Goal: Information Seeking & Learning: Learn about a topic

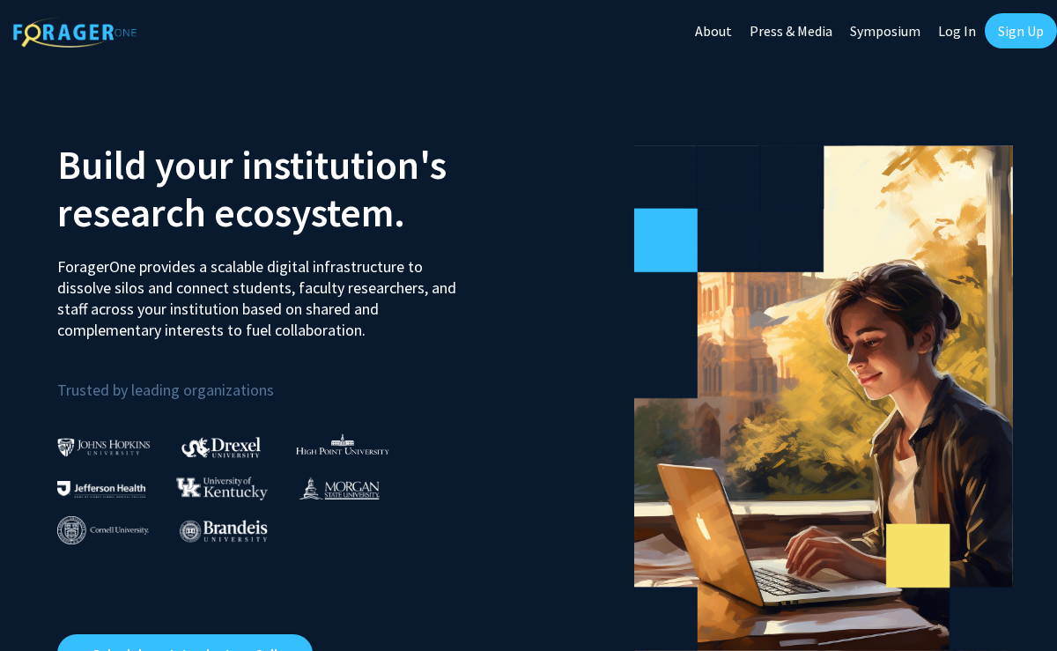
click at [1022, 36] on link "Sign Up" at bounding box center [1021, 30] width 72 height 35
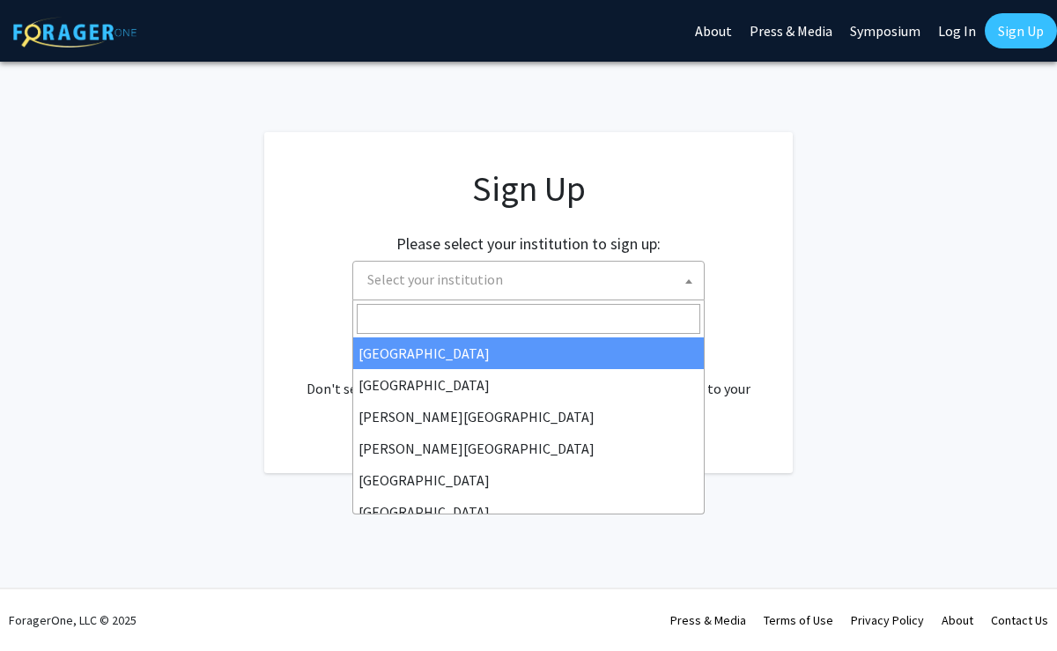
click at [588, 276] on span "Select your institution" at bounding box center [531, 280] width 343 height 36
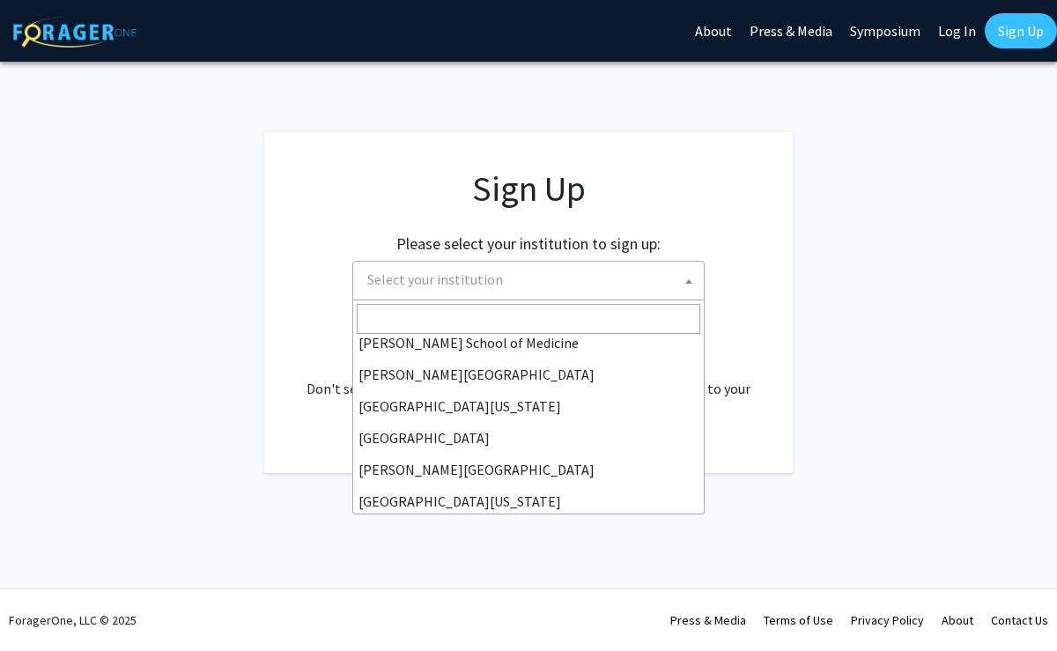
scroll to position [616, 0]
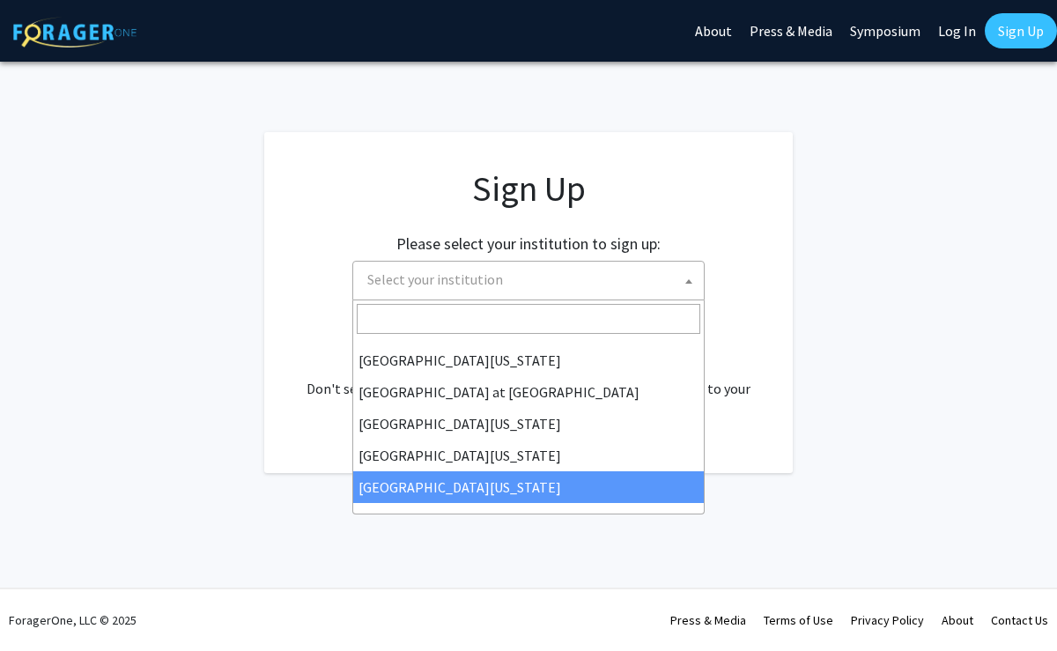
select select "33"
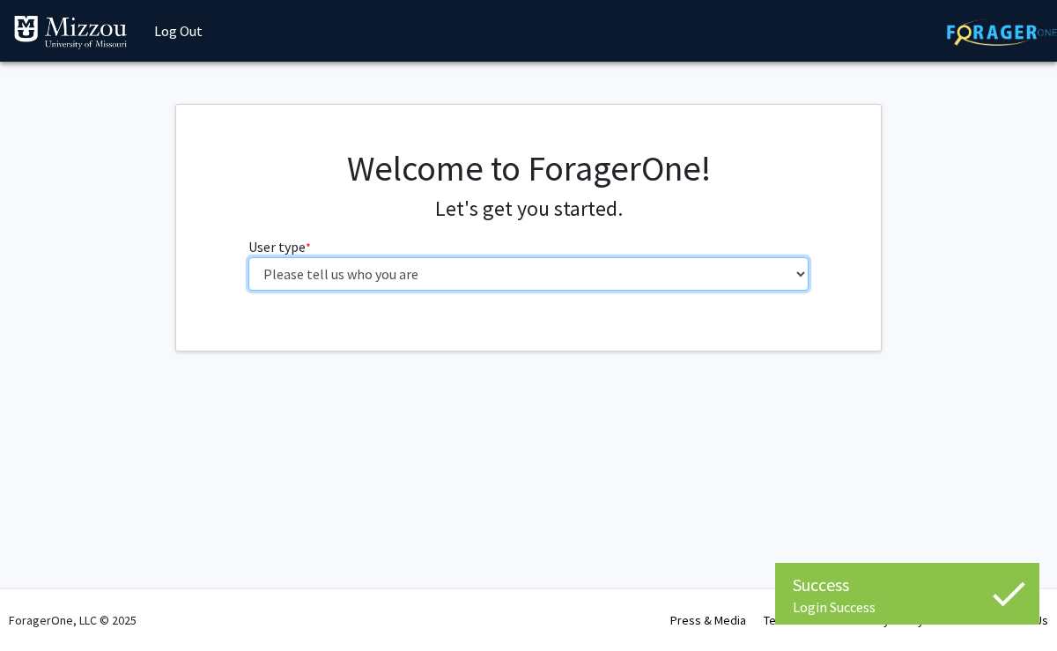
click at [426, 271] on select "Please tell us who you are Undergraduate Student Master's Student Doctoral Cand…" at bounding box center [528, 273] width 561 height 33
select select "1: undergrad"
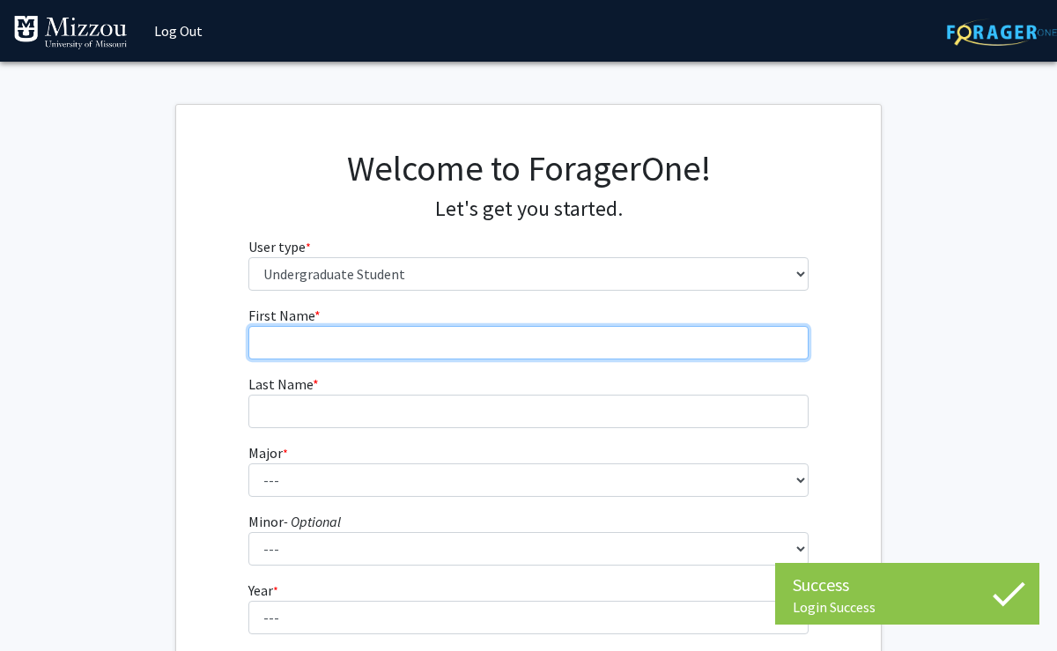
click at [542, 340] on input "First Name * required" at bounding box center [528, 342] width 561 height 33
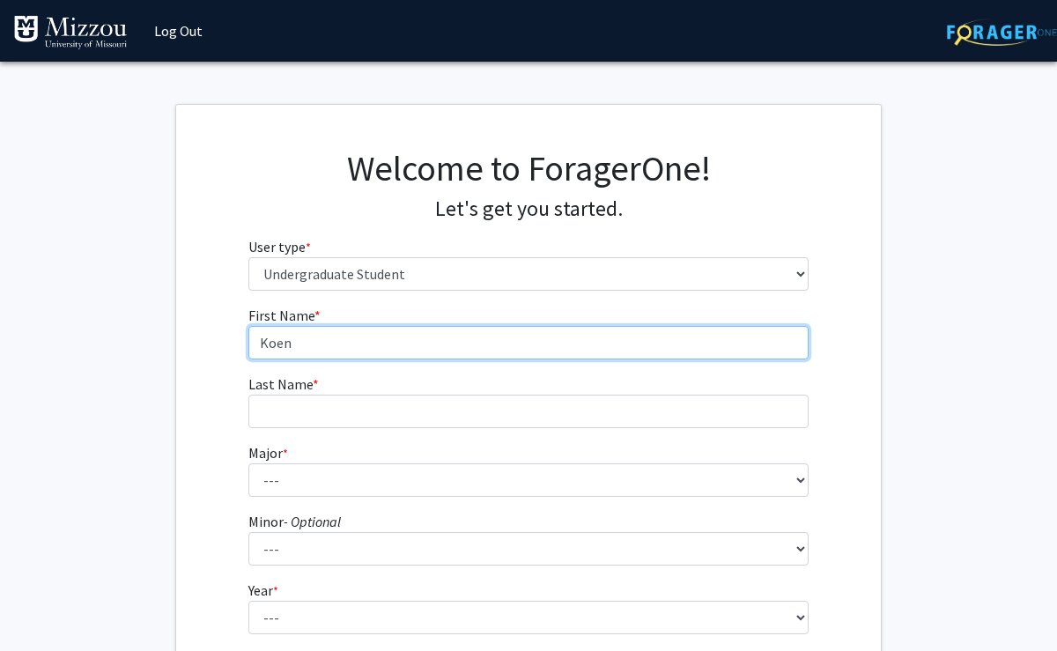
type input "Koen"
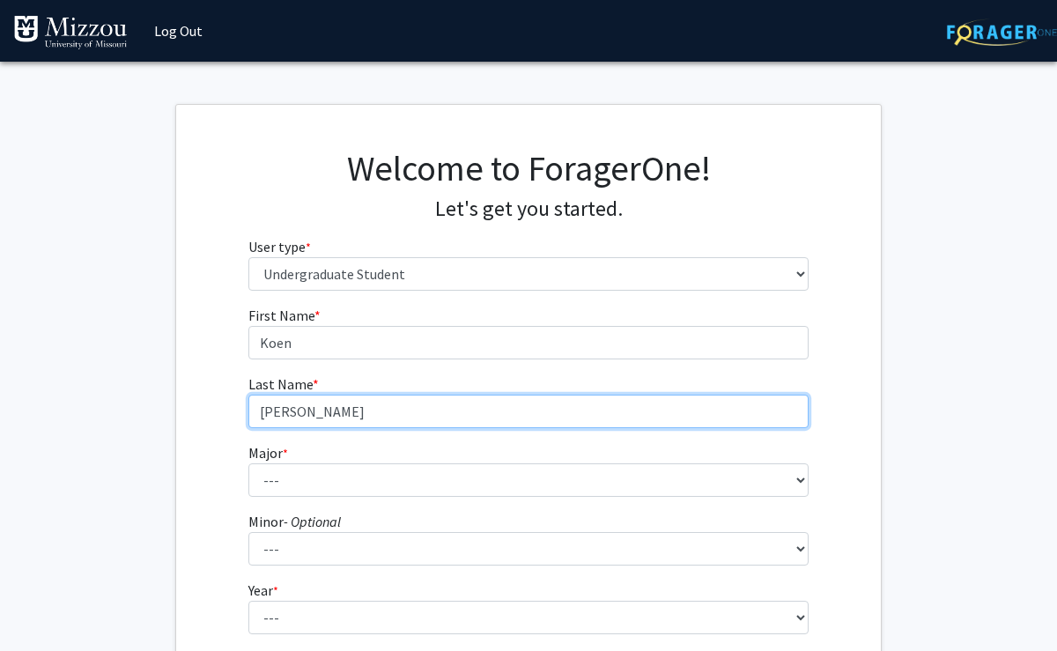
type input "[PERSON_NAME]"
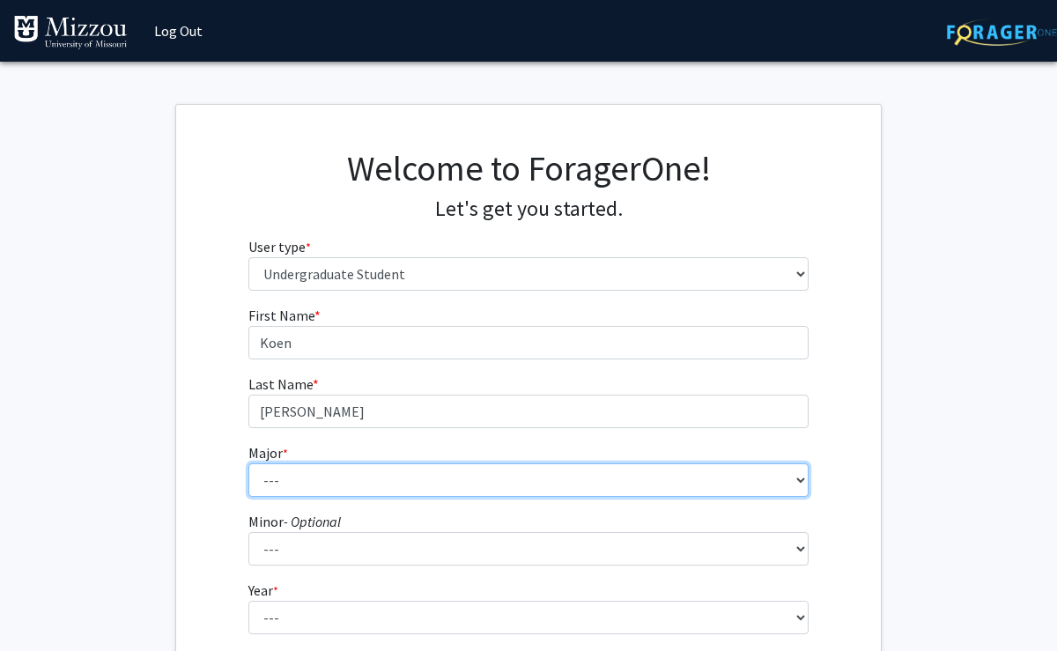
click at [428, 476] on select "--- Agribusiness Management Agricultural Education Agricultural Education: Comm…" at bounding box center [528, 479] width 561 height 33
select select "18: 2507"
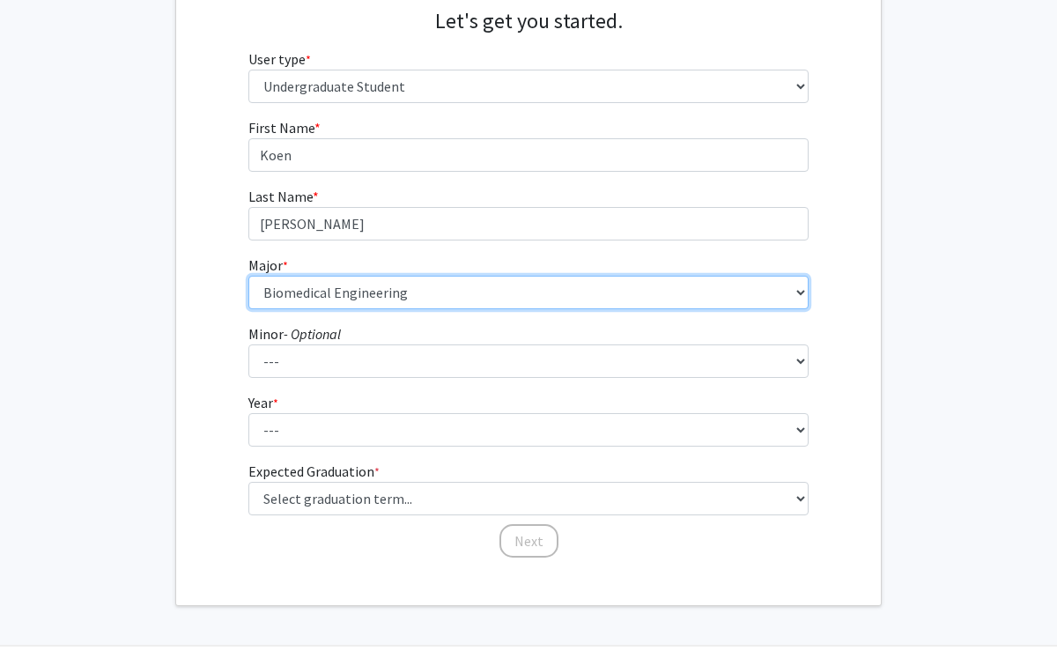
scroll to position [189, 0]
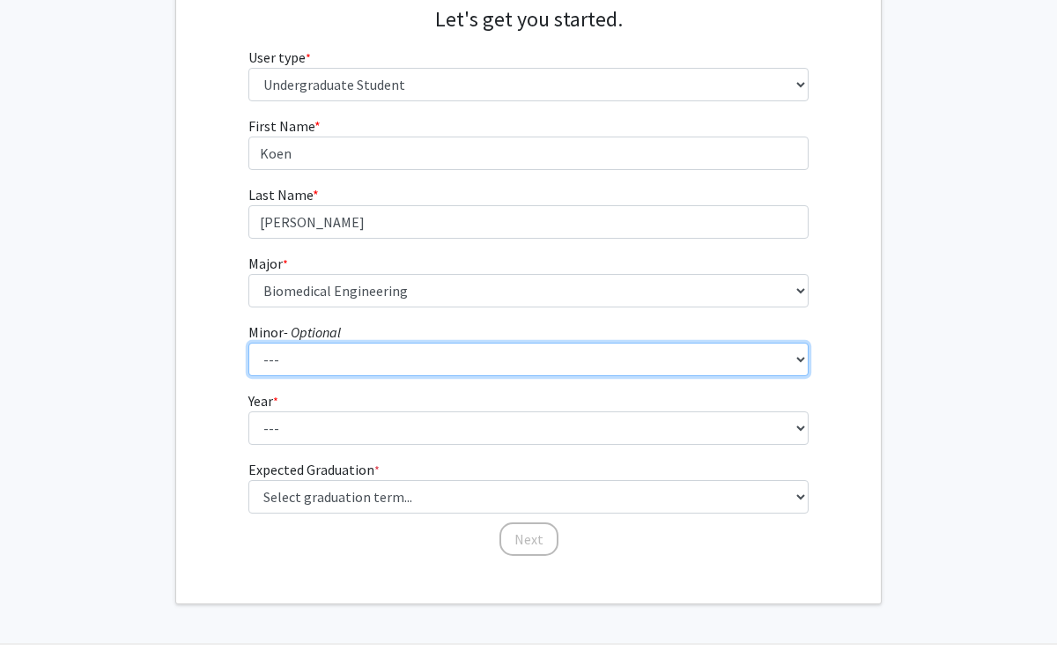
click at [371, 353] on select "--- Accountancy Aerospace Engineering Aerospace Studies Agribusiness Management…" at bounding box center [528, 359] width 561 height 33
click at [392, 358] on select "--- Accountancy Aerospace Engineering Aerospace Studies Agribusiness Management…" at bounding box center [528, 359] width 561 height 33
select select "25: 1981"
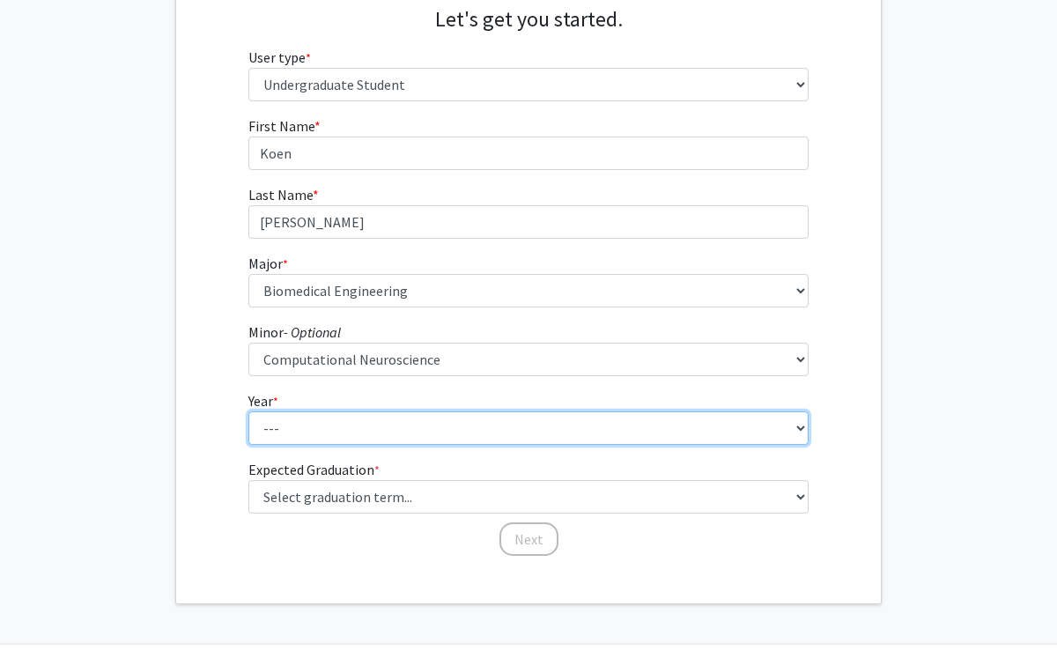
click at [453, 414] on select "--- First-year Sophomore Junior Senior Postbaccalaureate Certificate" at bounding box center [528, 427] width 561 height 33
select select "1: first-year"
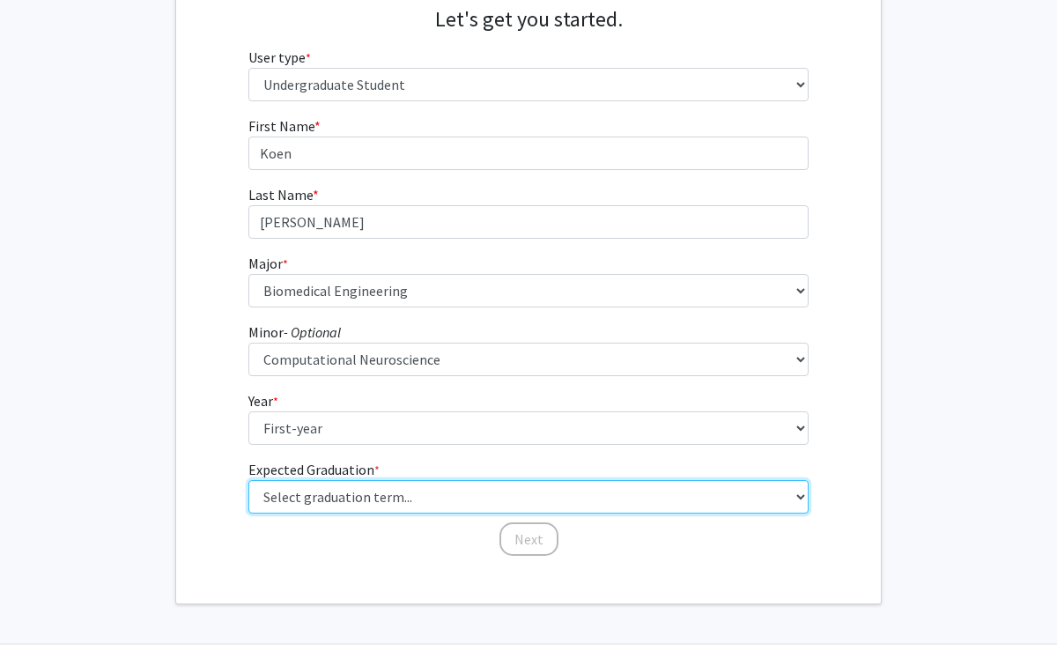
click at [351, 502] on select "Select graduation term... Spring 2025 Summer 2025 Fall 2025 Winter 2025 Spring …" at bounding box center [528, 496] width 561 height 33
select select "19: fall_2029"
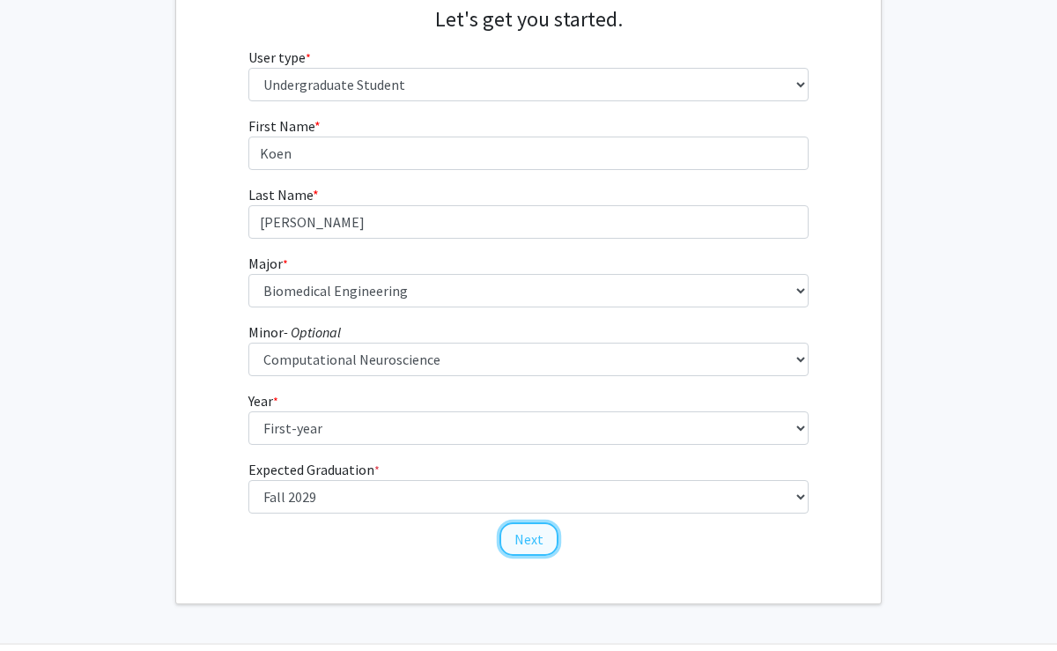
click at [533, 550] on button "Next" at bounding box center [528, 538] width 59 height 33
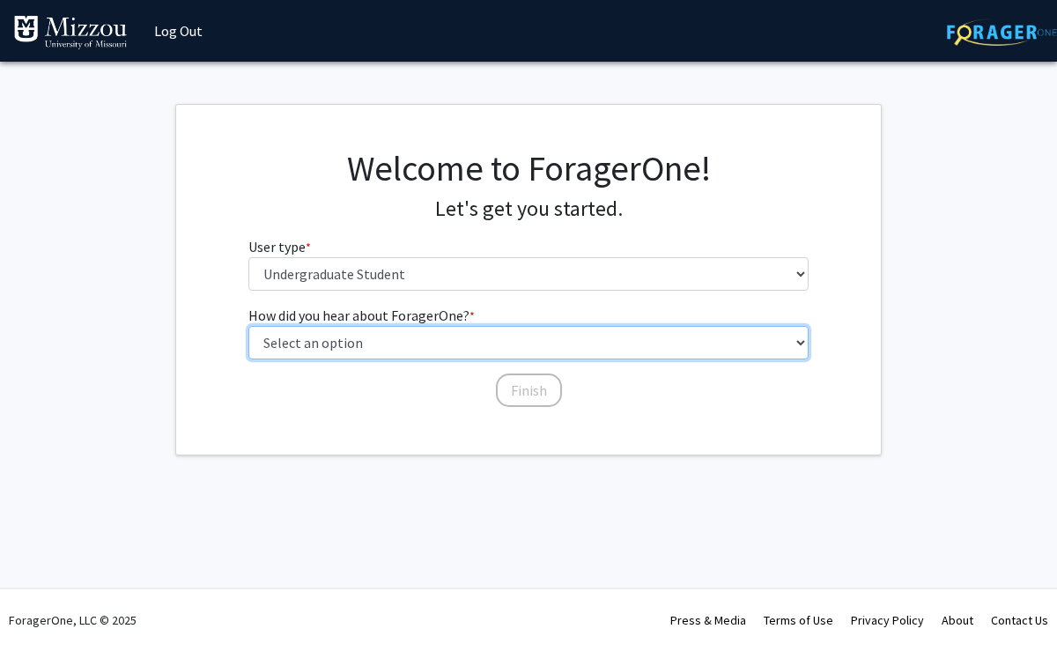
click at [404, 342] on select "Select an option Peer/student recommendation Faculty/staff recommendation Unive…" at bounding box center [528, 342] width 561 height 33
select select "2: faculty_recommendation"
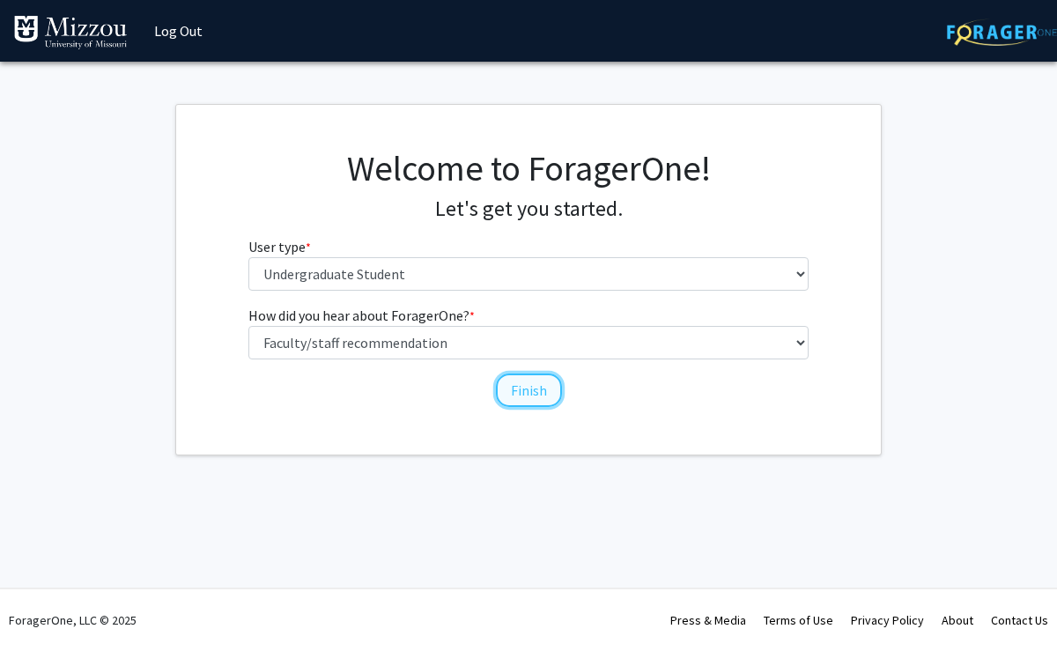
click at [524, 390] on button "Finish" at bounding box center [529, 389] width 66 height 33
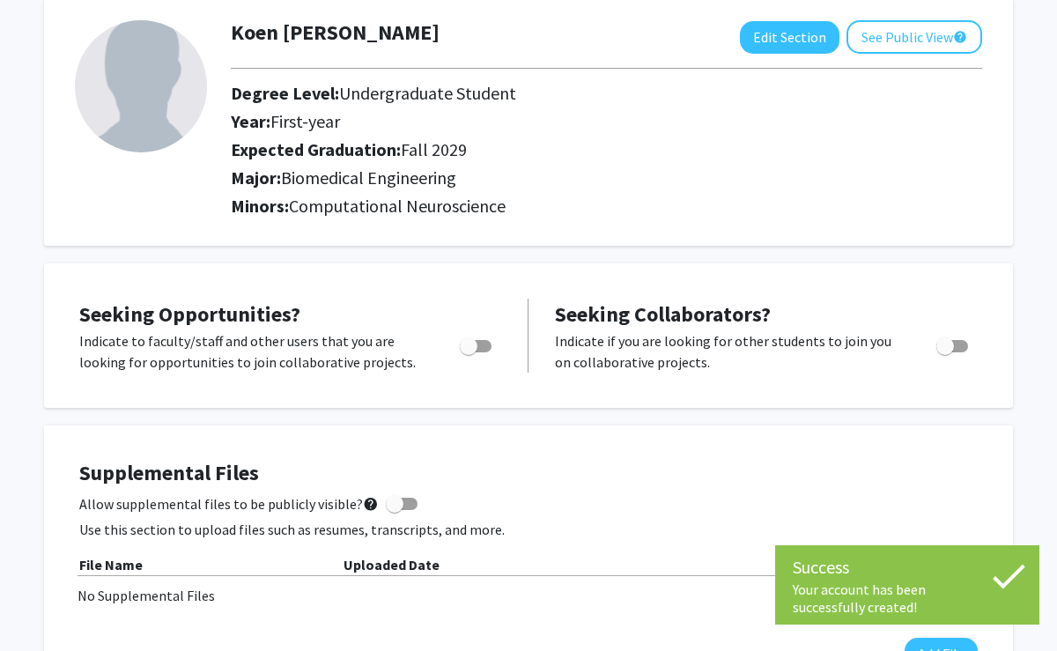
scroll to position [98, 0]
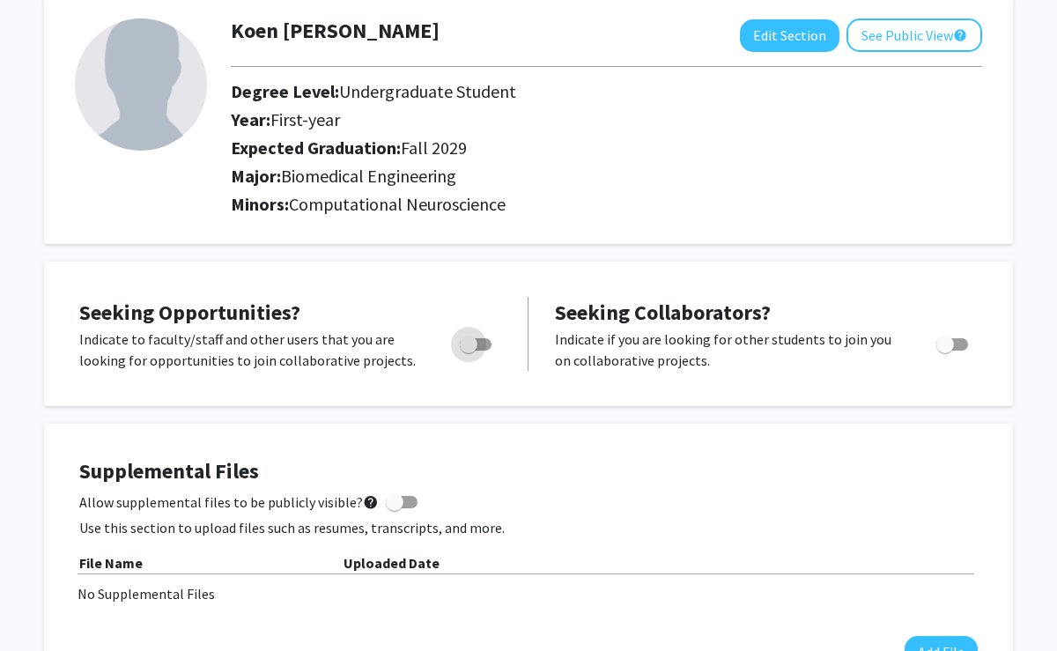
click at [482, 340] on span "Toggle" at bounding box center [476, 344] width 32 height 12
click at [468, 350] on input "Are you actively seeking opportunities?" at bounding box center [468, 350] width 1 height 1
checkbox input "true"
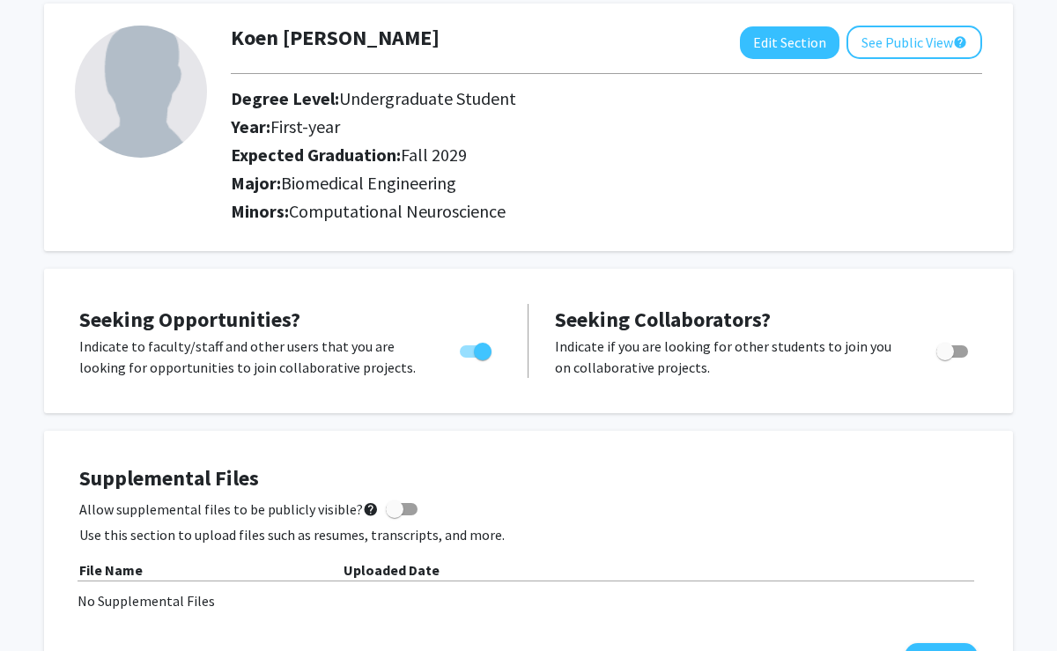
scroll to position [0, 0]
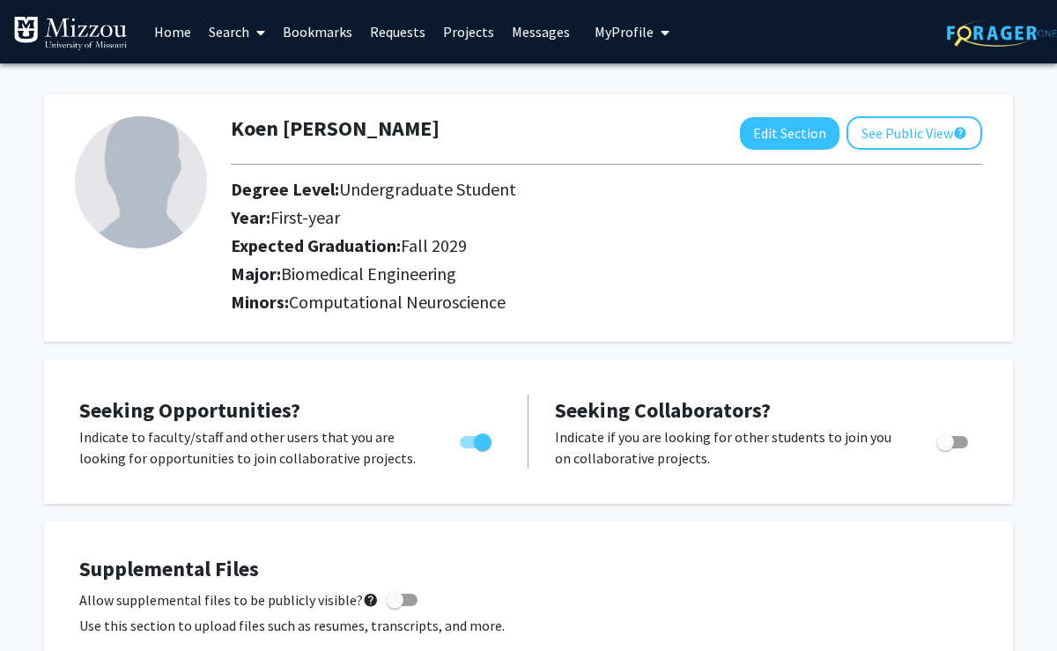
click at [173, 32] on link "Home" at bounding box center [172, 32] width 55 height 62
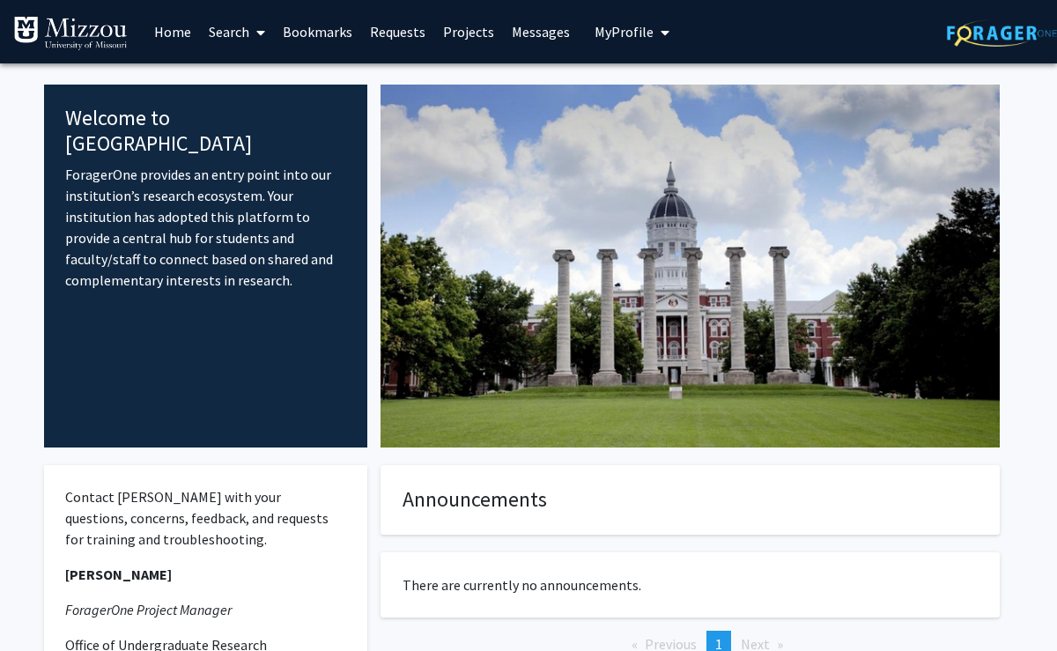
click at [459, 31] on link "Projects" at bounding box center [468, 32] width 69 height 62
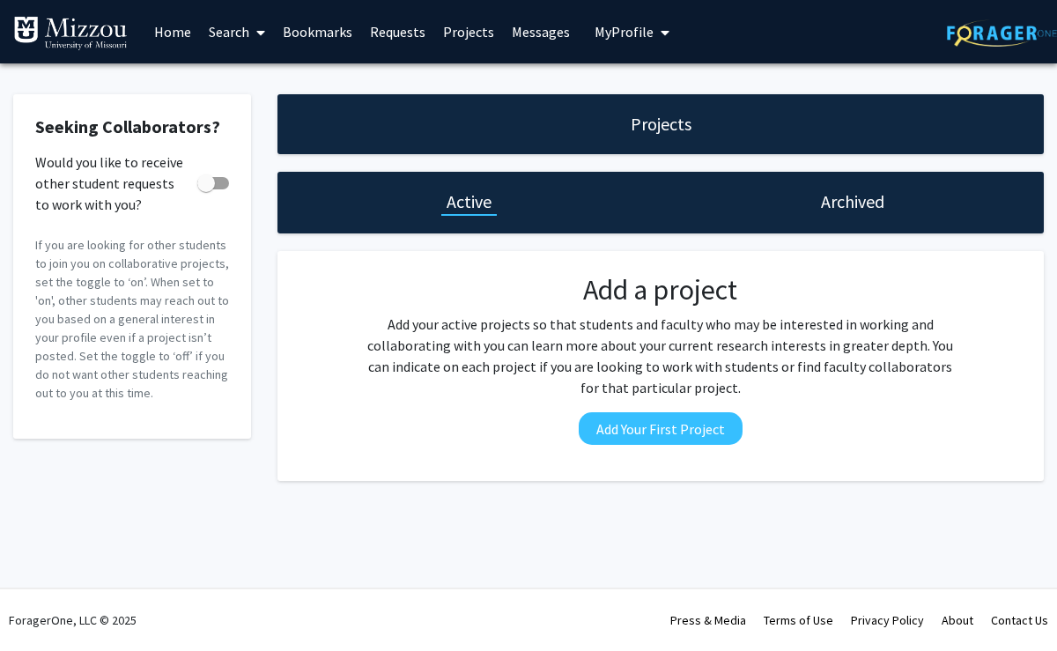
click at [243, 31] on link "Search" at bounding box center [237, 32] width 74 height 62
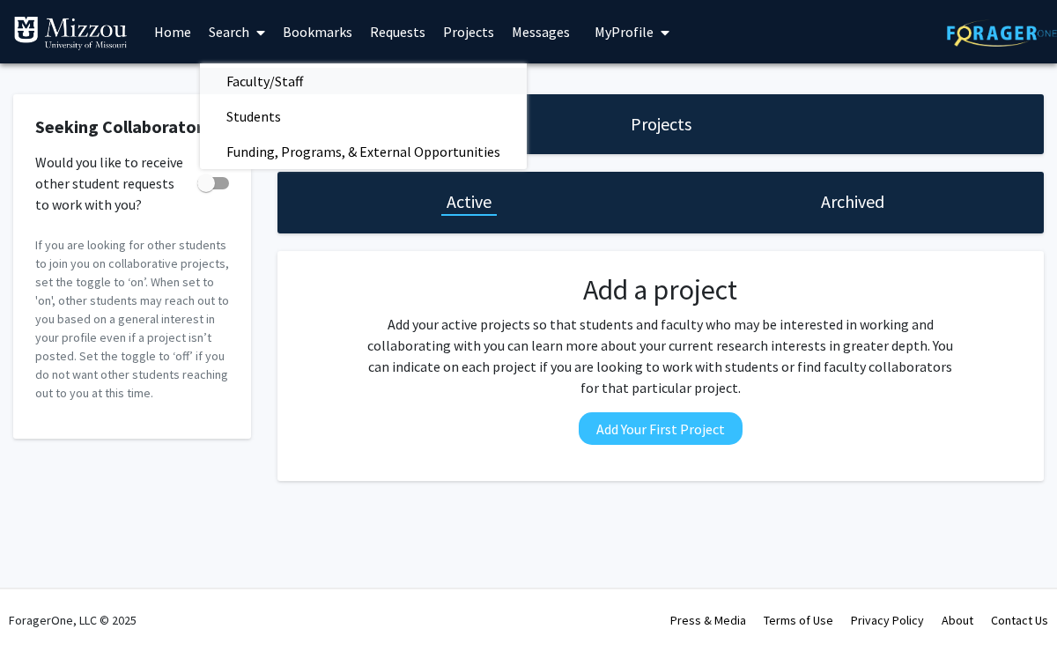
click at [249, 85] on span "Faculty/Staff" at bounding box center [264, 80] width 129 height 35
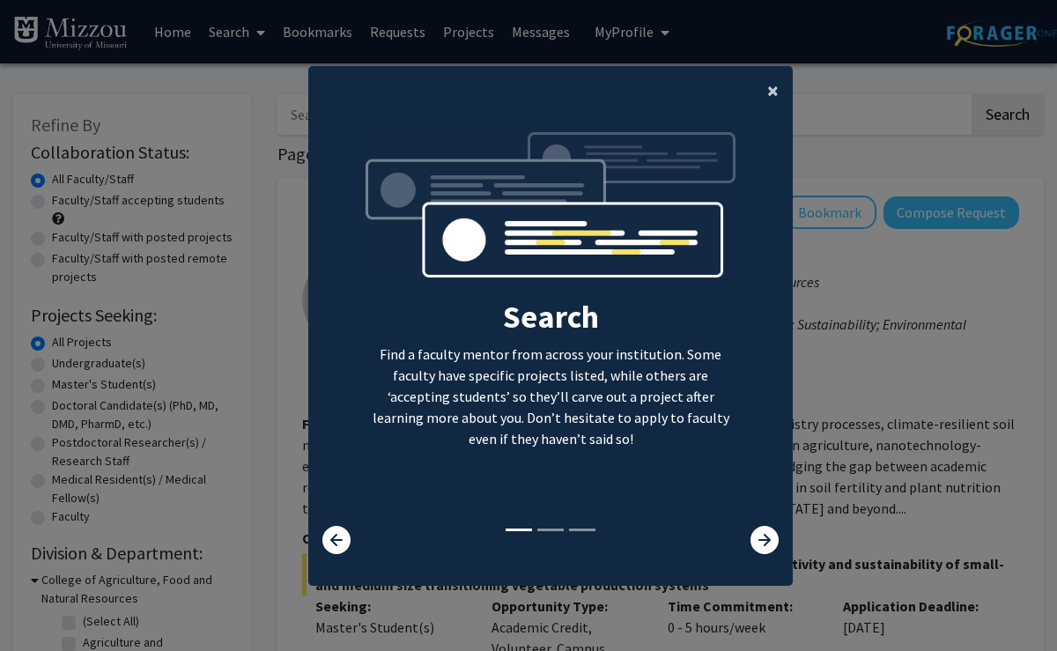
click at [771, 93] on span "×" at bounding box center [772, 90] width 11 height 27
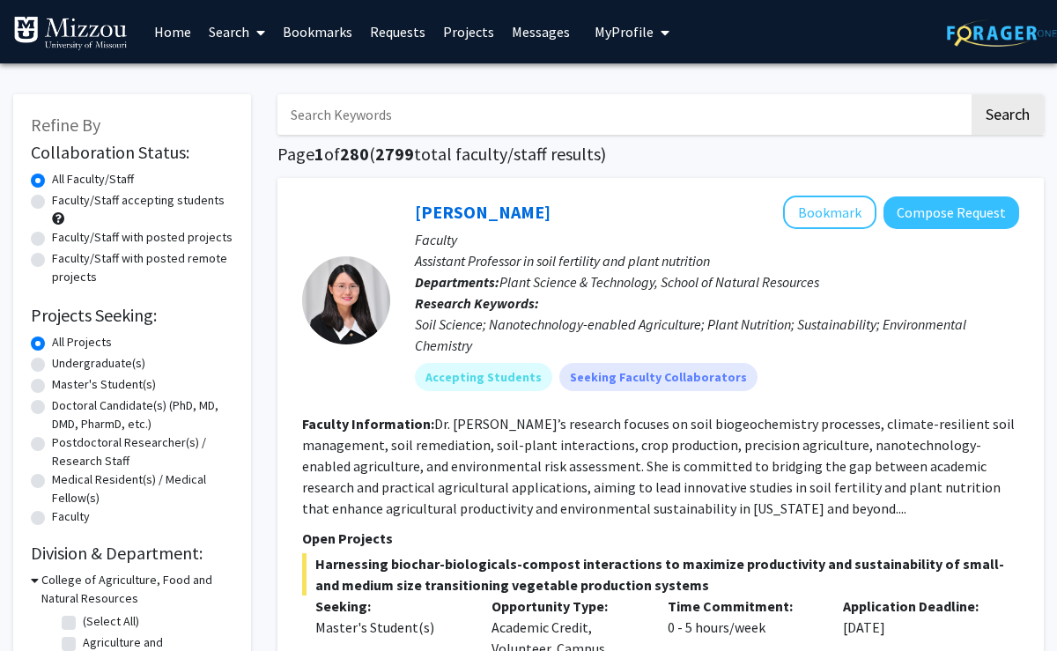
click at [487, 127] on input "Search Keywords" at bounding box center [622, 114] width 691 height 41
type input "biomedical enegineer"
click at [971, 94] on button "Search" at bounding box center [1007, 114] width 72 height 41
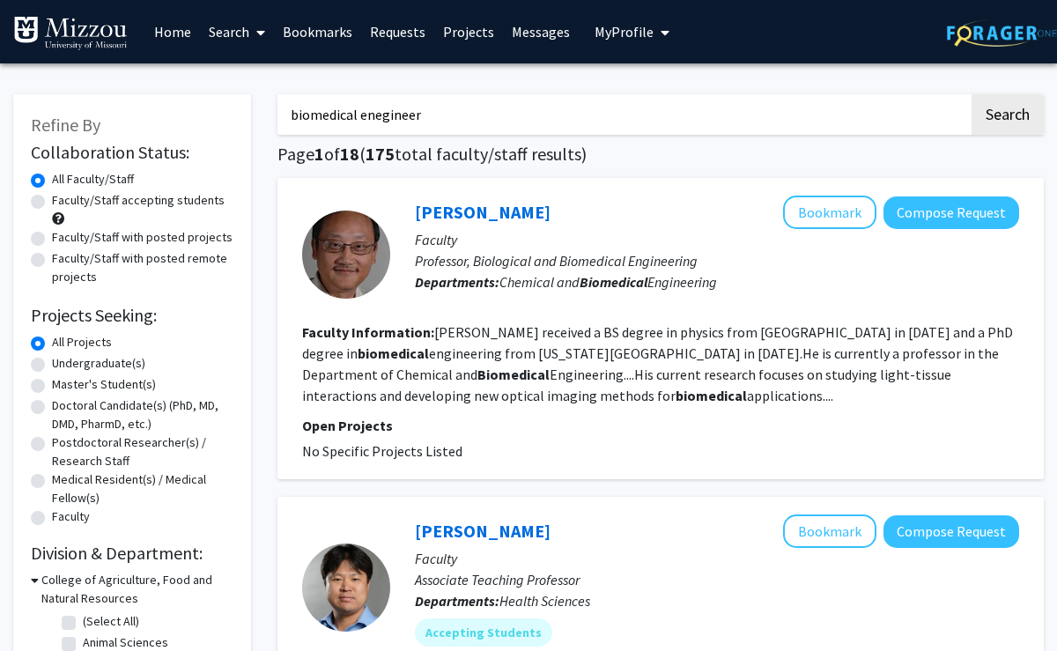
scroll to position [5, 0]
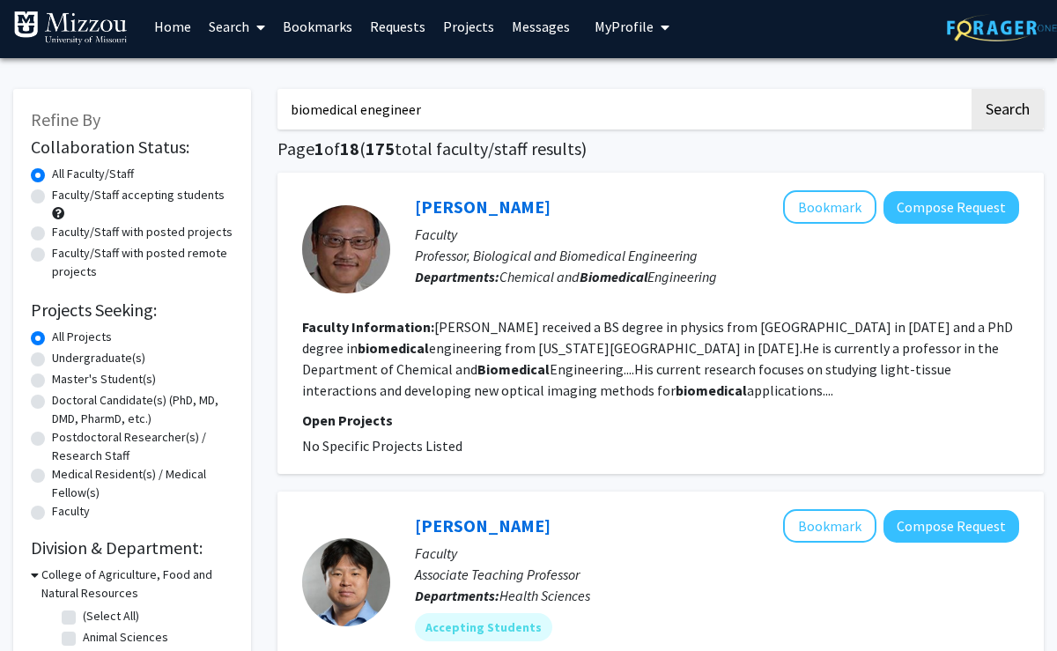
click at [52, 355] on label "Undergraduate(s)" at bounding box center [98, 358] width 93 height 18
click at [52, 355] on input "Undergraduate(s)" at bounding box center [57, 354] width 11 height 11
radio input "true"
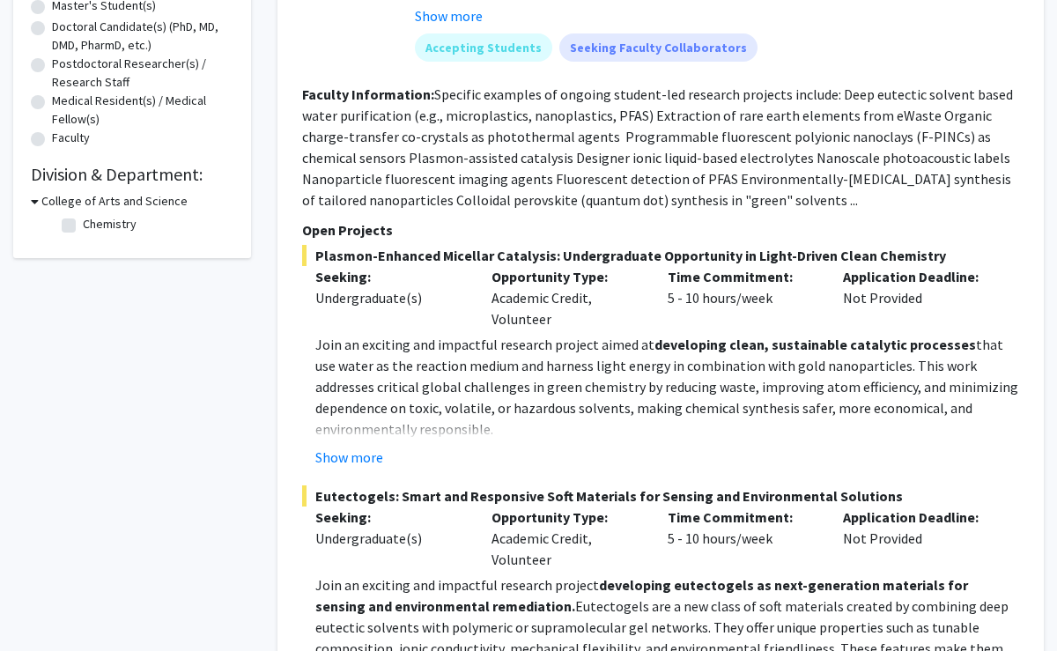
scroll to position [380, 0]
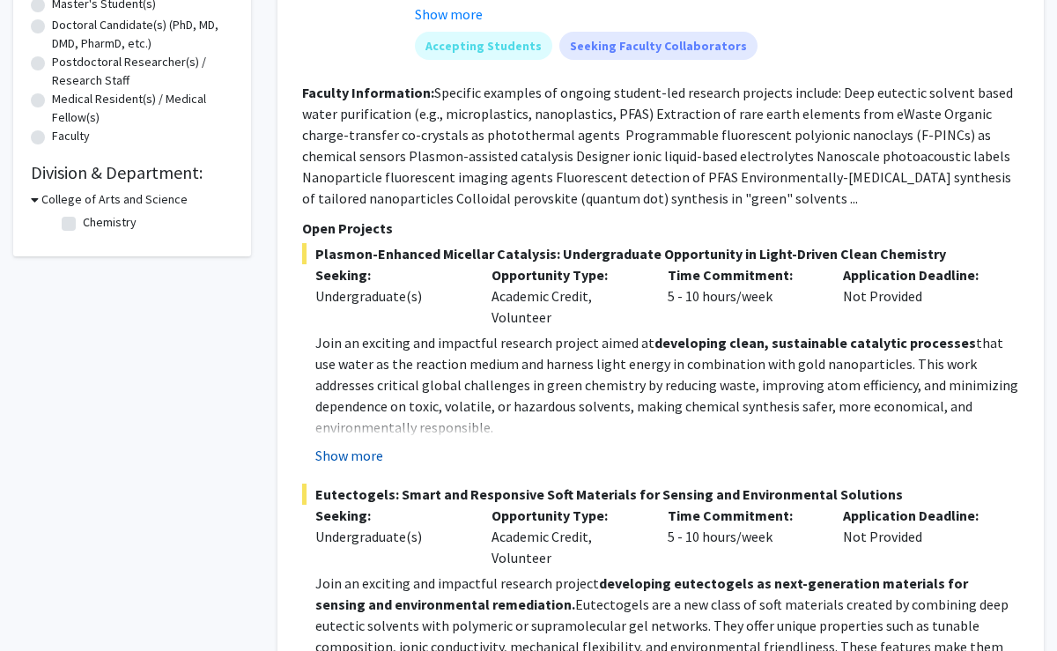
click at [363, 455] on button "Show more" at bounding box center [349, 455] width 68 height 21
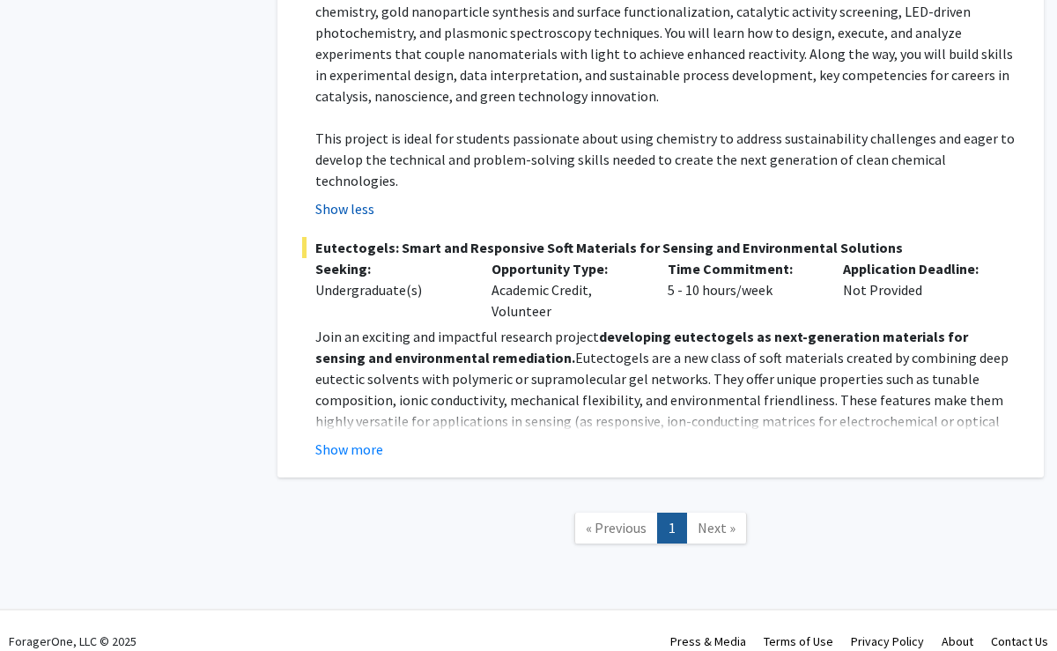
scroll to position [839, 0]
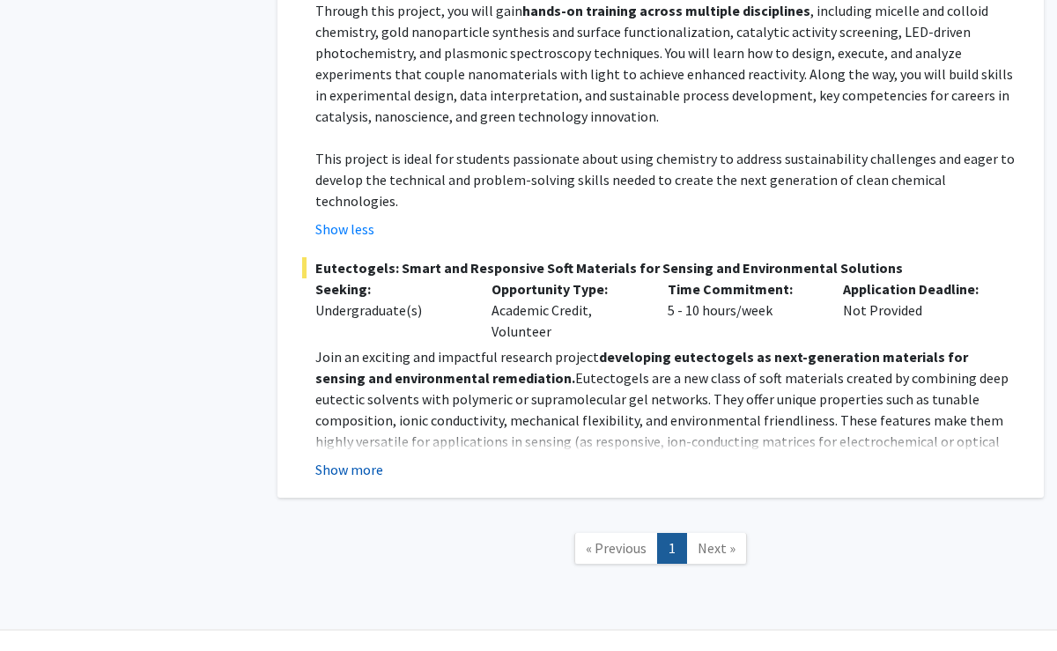
click at [351, 459] on button "Show more" at bounding box center [349, 469] width 68 height 21
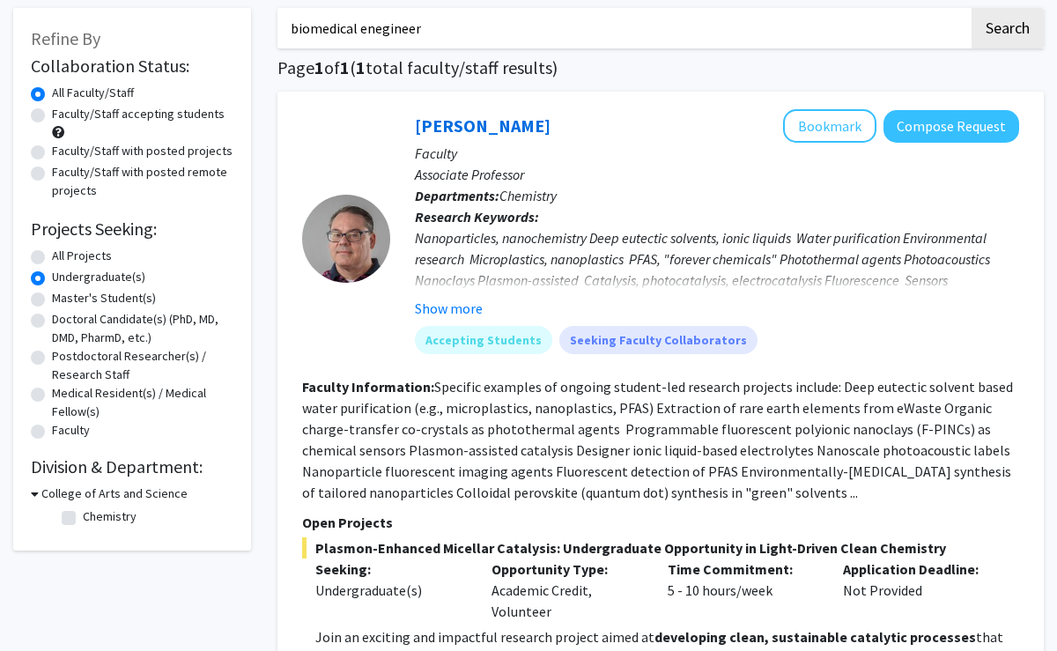
scroll to position [89, 0]
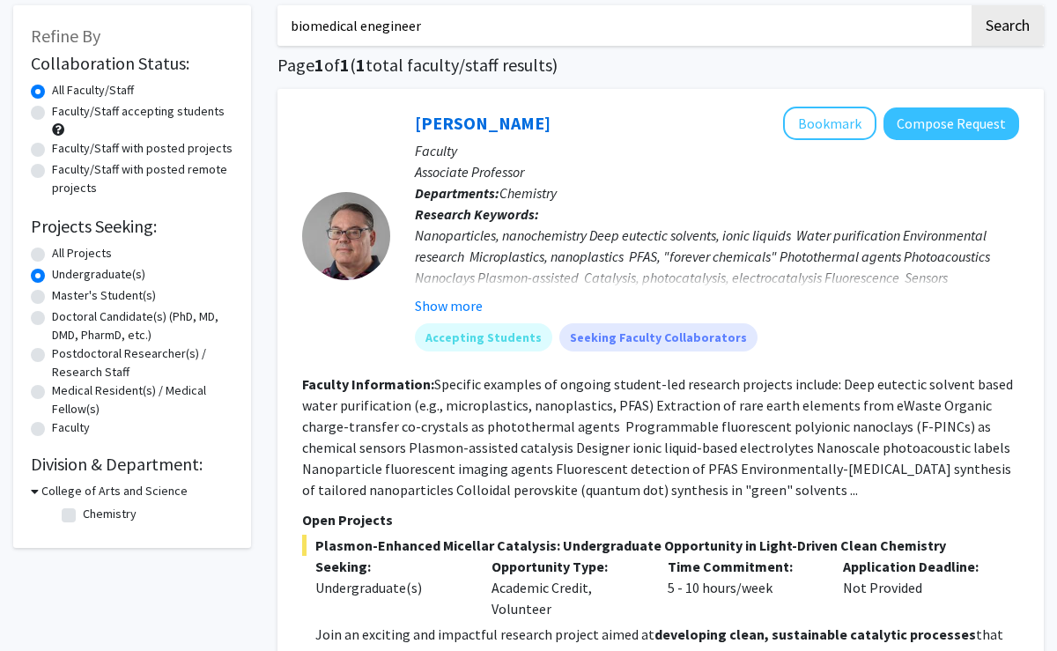
drag, startPoint x: 444, startPoint y: 19, endPoint x: 359, endPoint y: 29, distance: 85.1
click at [359, 29] on input "biomedical enegineer" at bounding box center [622, 25] width 691 height 41
type input "bio"
click at [971, 5] on button "Search" at bounding box center [1007, 25] width 72 height 41
radio input "true"
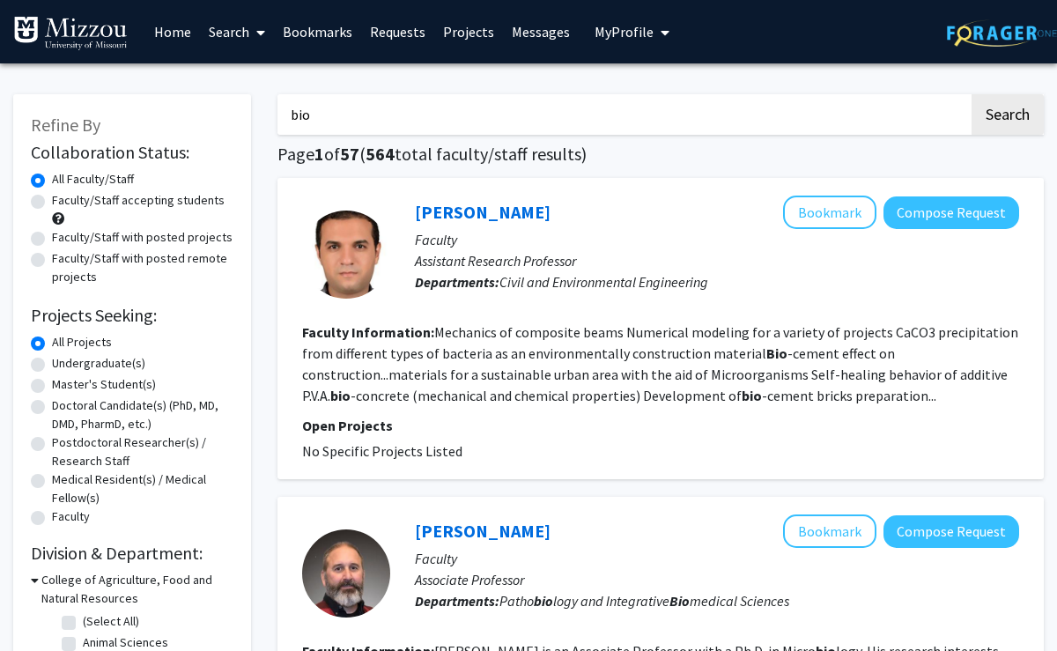
click at [52, 364] on label "Undergraduate(s)" at bounding box center [98, 363] width 93 height 18
click at [52, 364] on input "Undergraduate(s)" at bounding box center [57, 359] width 11 height 11
radio input "true"
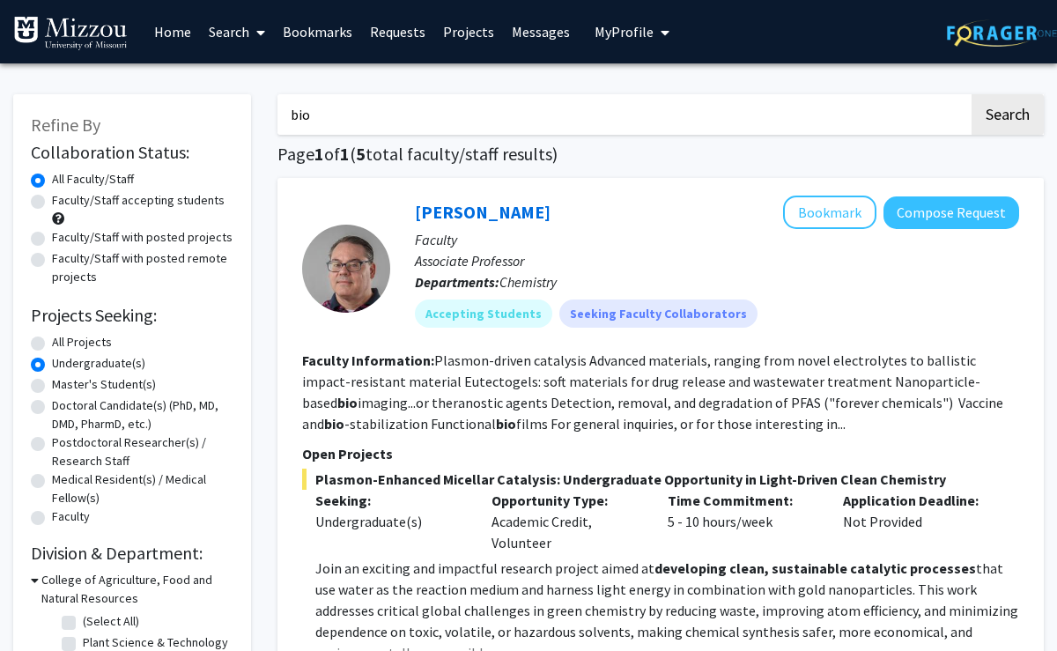
click at [329, 111] on input "bio" at bounding box center [622, 114] width 691 height 41
type input "b"
click at [971, 94] on button "Search" at bounding box center [1007, 114] width 72 height 41
radio input "true"
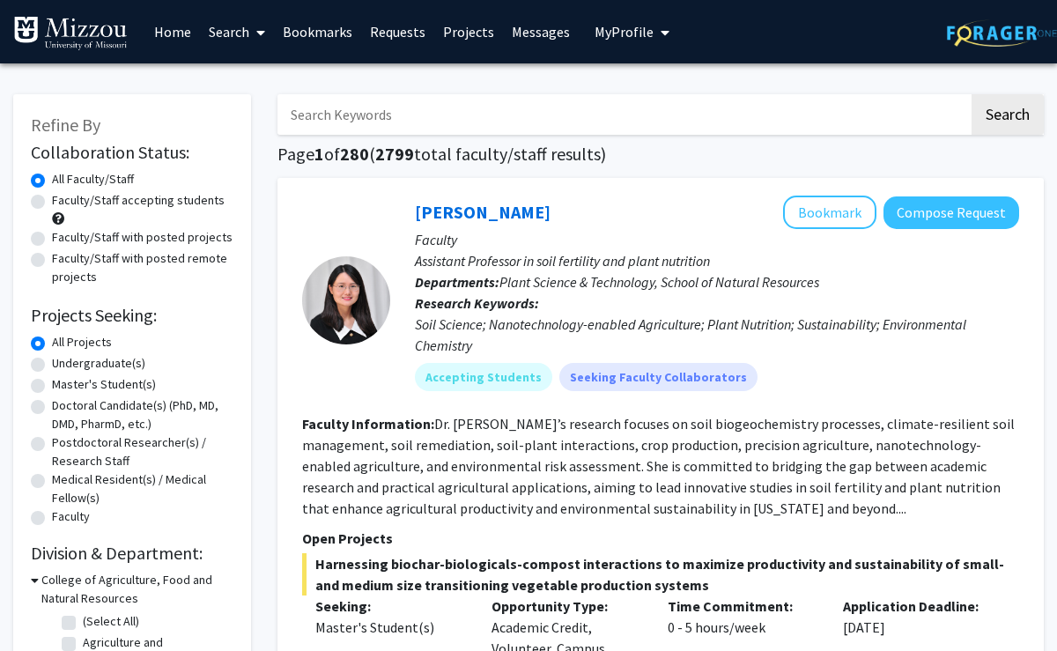
click at [52, 365] on label "Undergraduate(s)" at bounding box center [98, 363] width 93 height 18
click at [52, 365] on input "Undergraduate(s)" at bounding box center [57, 359] width 11 height 11
radio input "true"
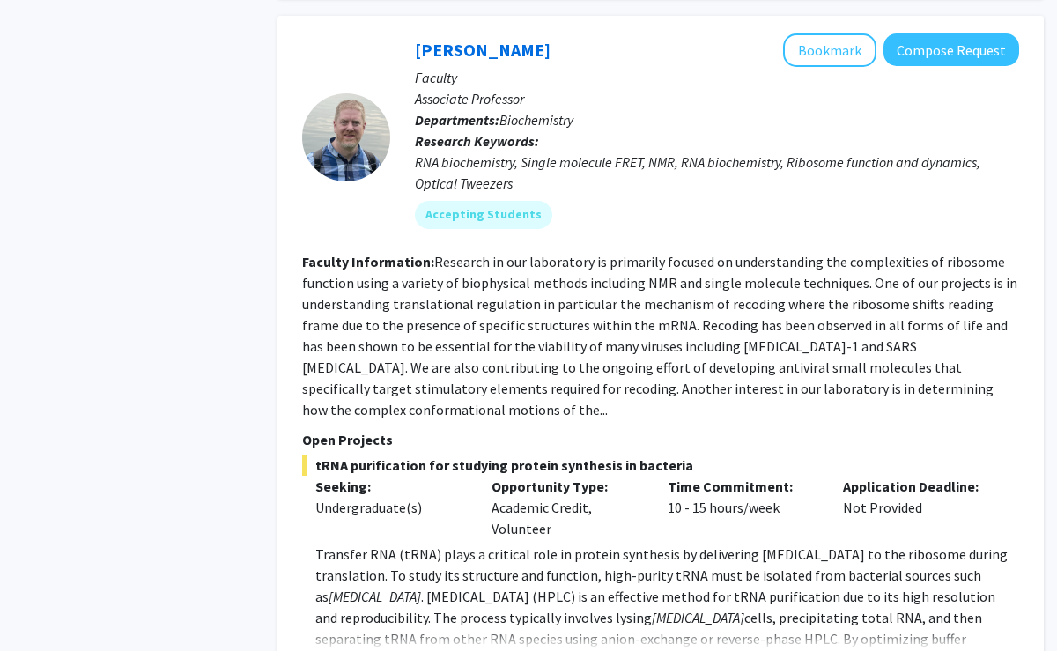
scroll to position [8898, 0]
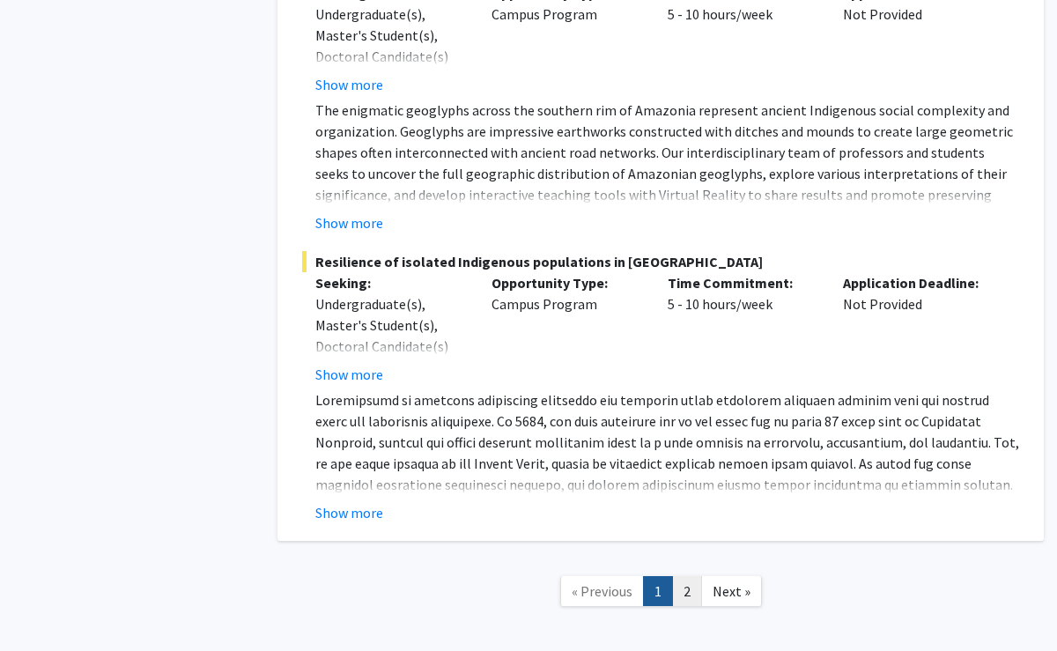
click at [686, 576] on link "2" at bounding box center [687, 591] width 30 height 31
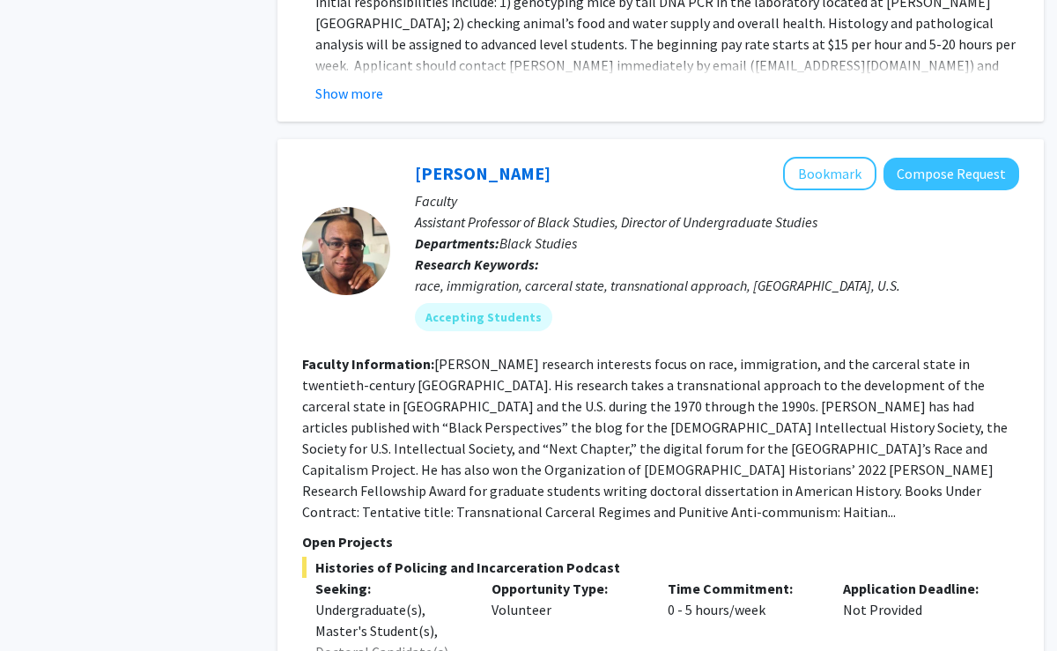
scroll to position [3963, 0]
